Goal: Task Accomplishment & Management: Complete application form

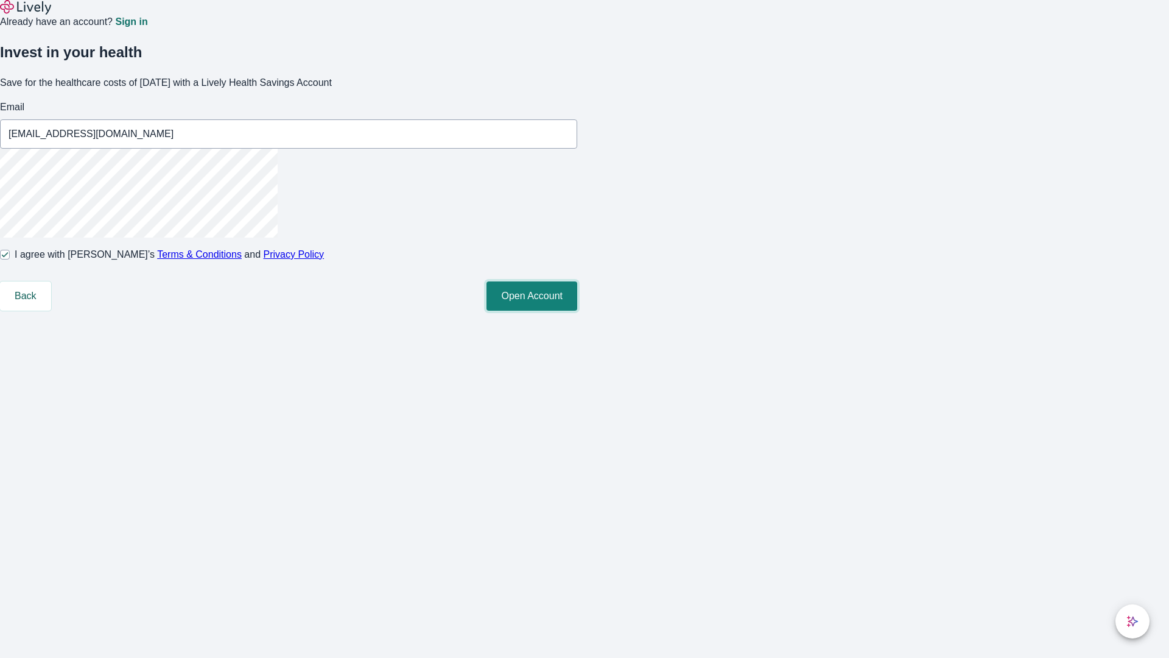
click at [577, 311] on button "Open Account" at bounding box center [532, 295] width 91 height 29
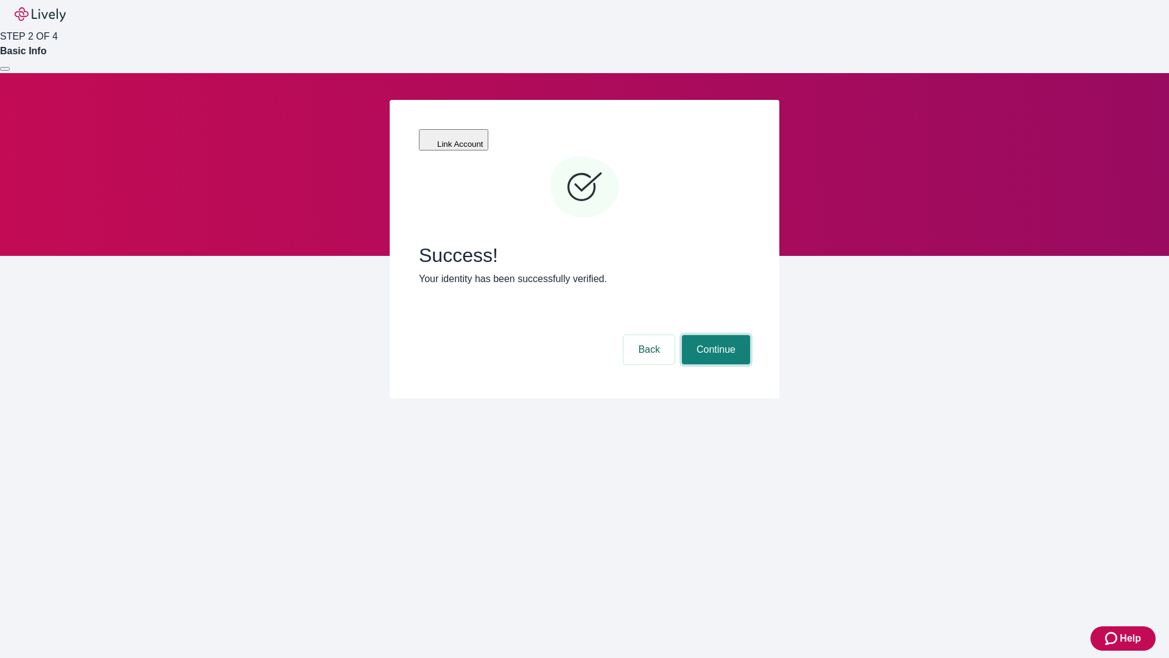
click at [714, 335] on button "Continue" at bounding box center [716, 349] width 68 height 29
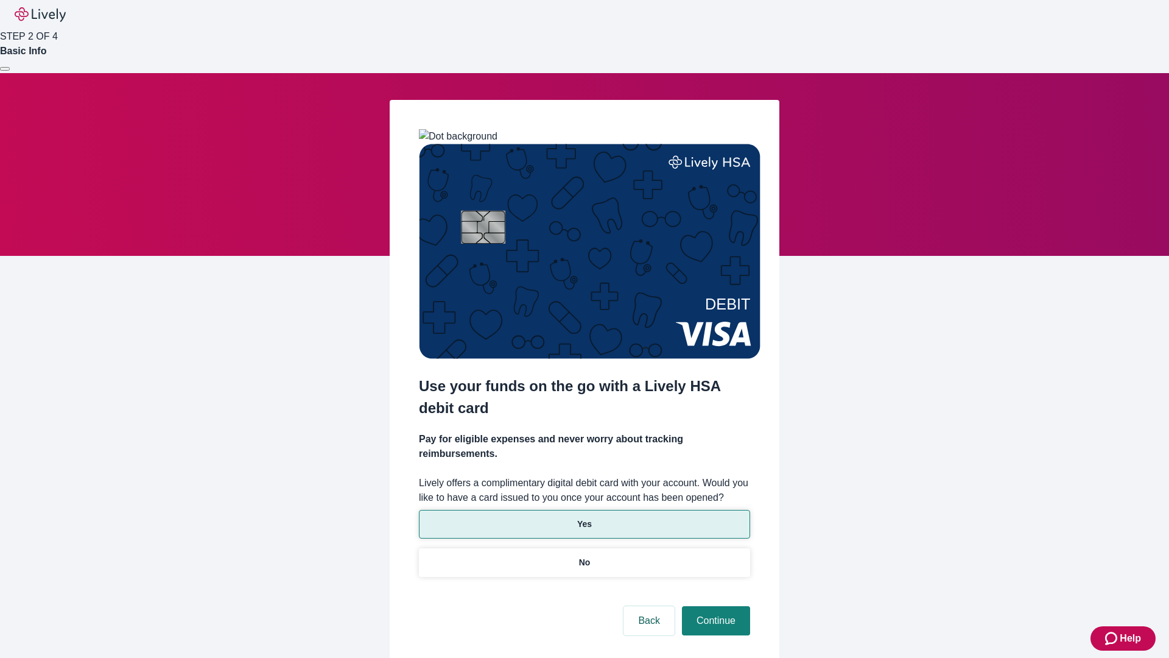
click at [584, 518] on p "Yes" at bounding box center [584, 524] width 15 height 13
click at [714, 606] on button "Continue" at bounding box center [716, 620] width 68 height 29
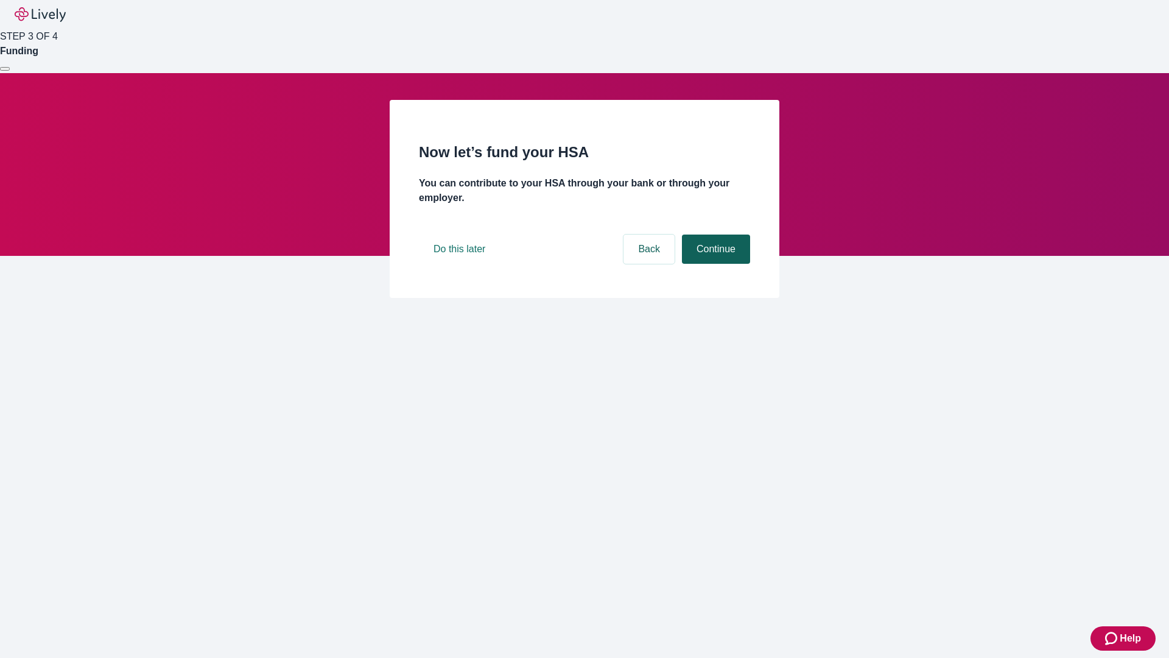
click at [714, 264] on button "Continue" at bounding box center [716, 248] width 68 height 29
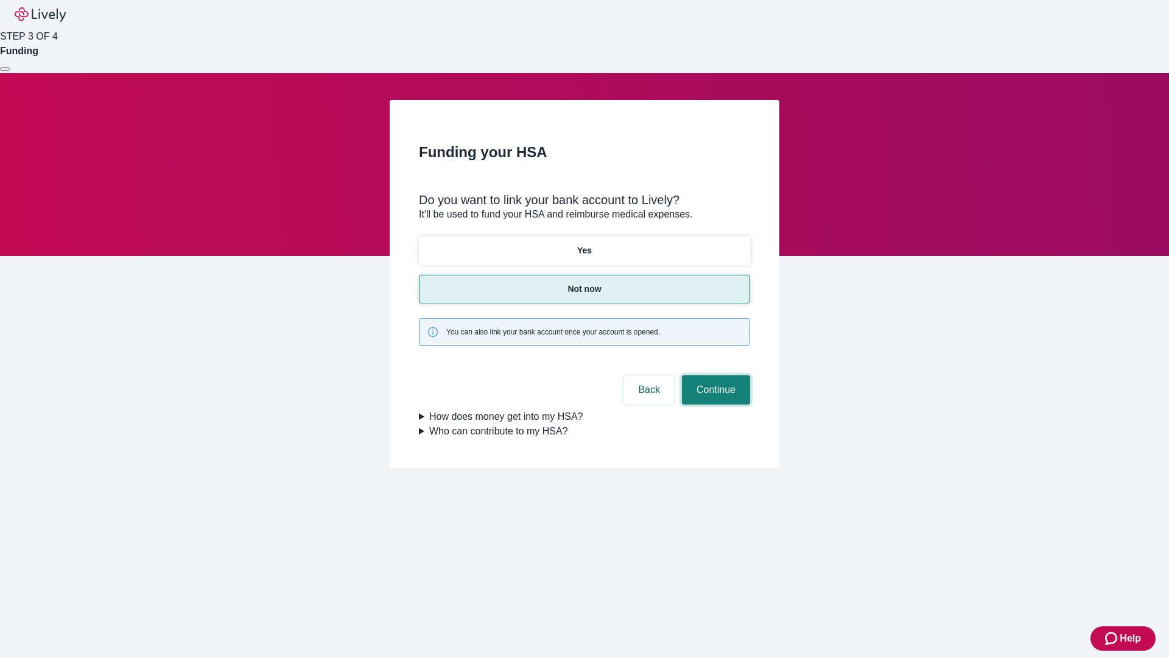
click at [714, 375] on button "Continue" at bounding box center [716, 389] width 68 height 29
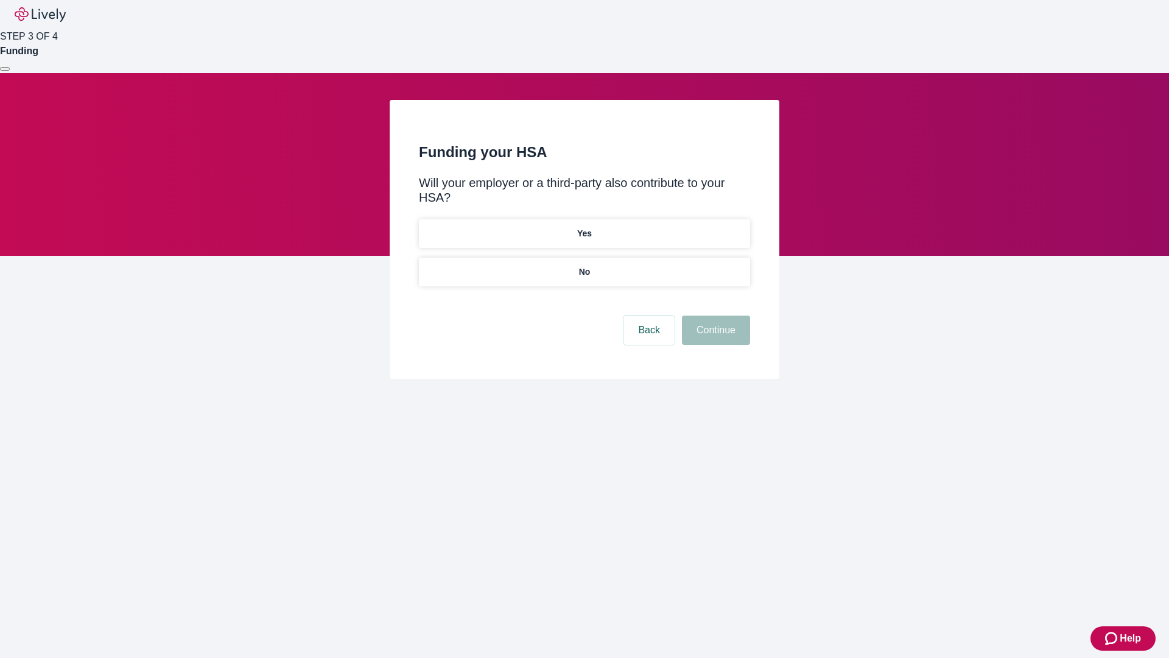
click at [584, 265] on p "No" at bounding box center [585, 271] width 12 height 13
click at [714, 315] on button "Continue" at bounding box center [716, 329] width 68 height 29
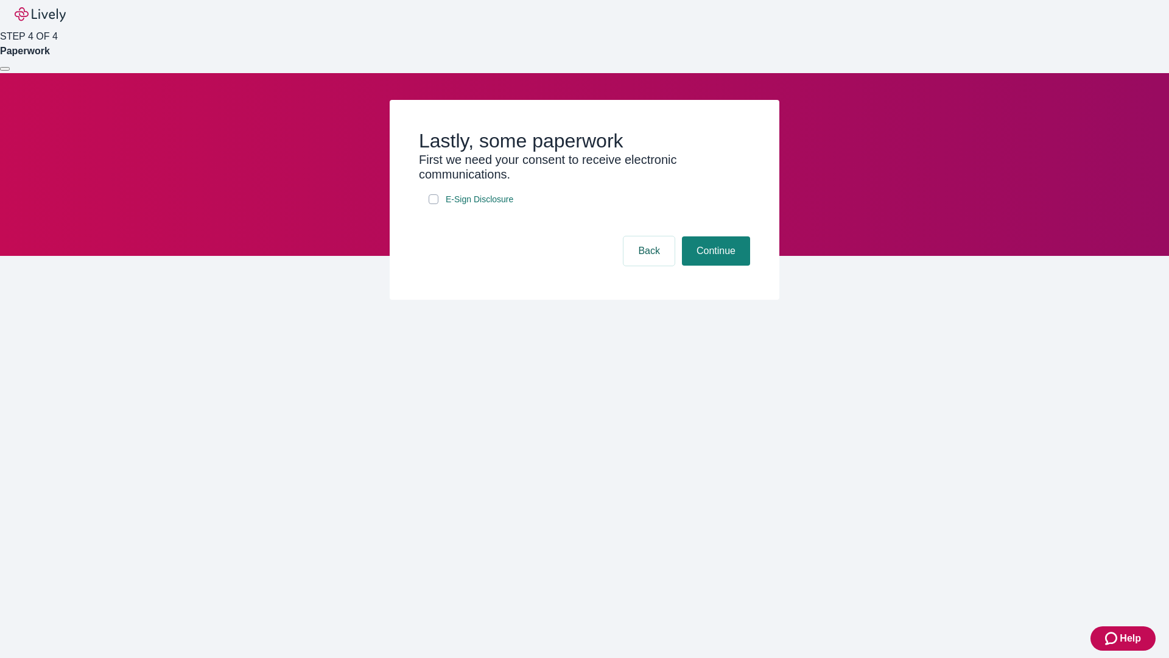
click at [434, 204] on input "E-Sign Disclosure" at bounding box center [434, 199] width 10 height 10
checkbox input "true"
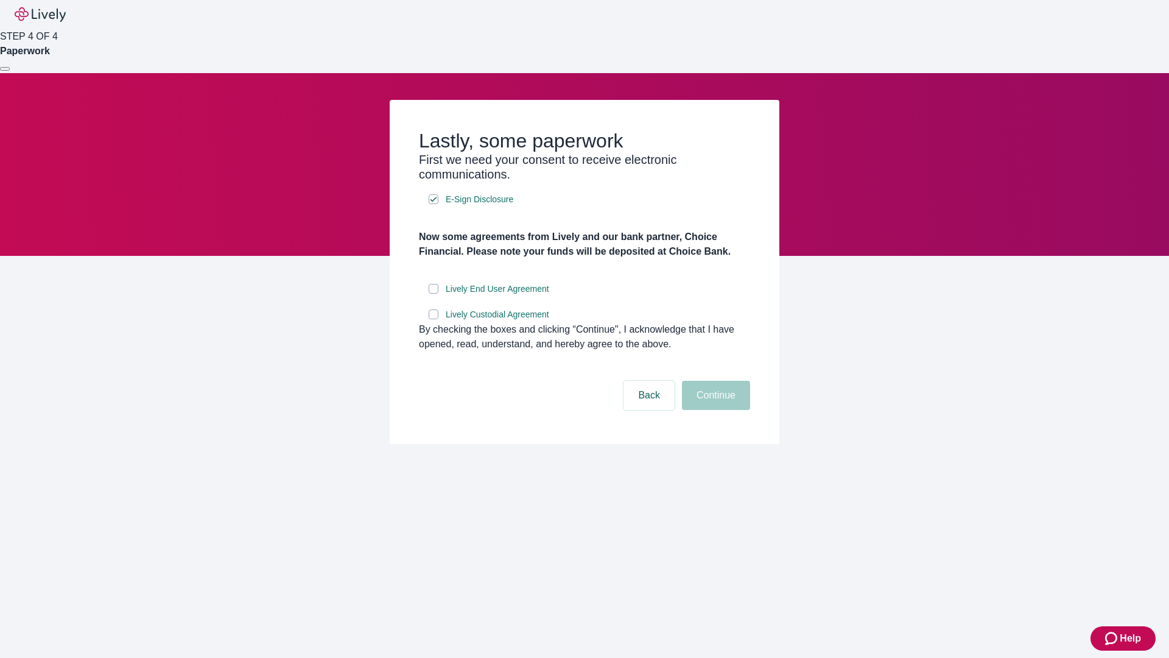
click at [434, 294] on input "Lively End User Agreement" at bounding box center [434, 289] width 10 height 10
checkbox input "true"
click at [434, 319] on input "Lively Custodial Agreement" at bounding box center [434, 314] width 10 height 10
checkbox input "true"
click at [714, 410] on button "Continue" at bounding box center [716, 395] width 68 height 29
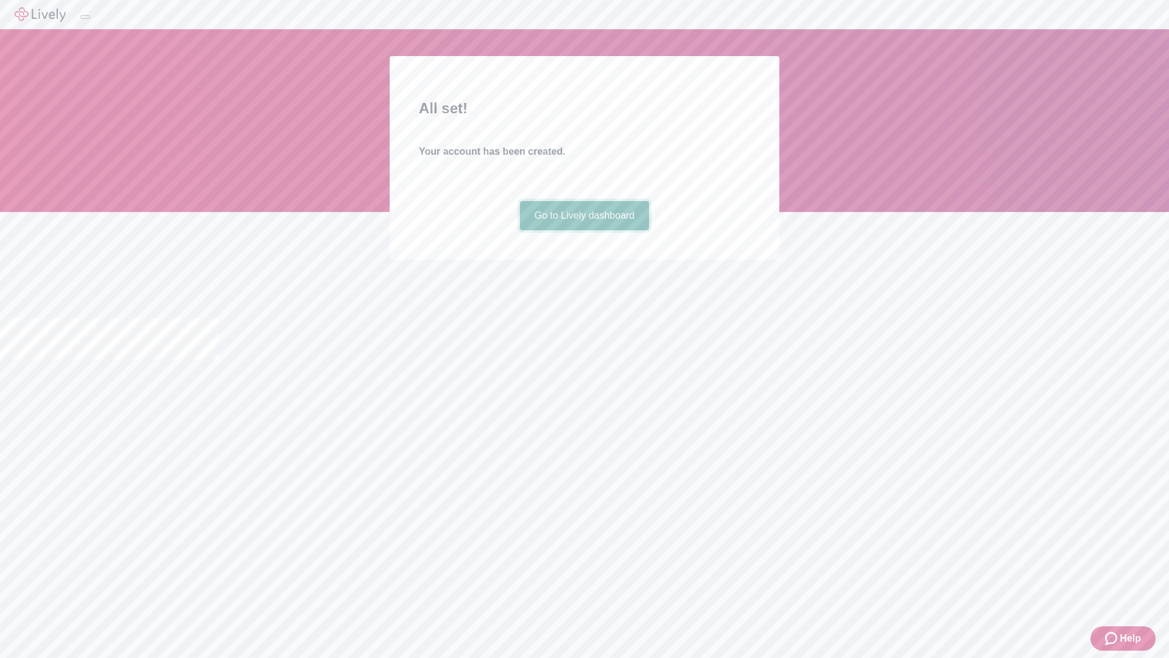
click at [584, 230] on link "Go to Lively dashboard" at bounding box center [585, 215] width 130 height 29
